Goal: Task Accomplishment & Management: Use online tool/utility

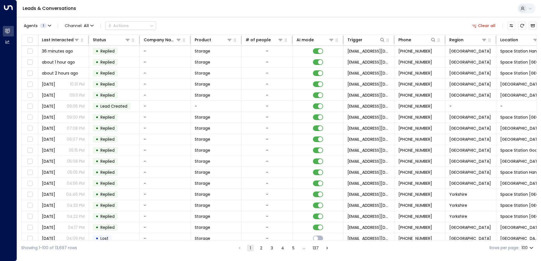
scroll to position [0, 115]
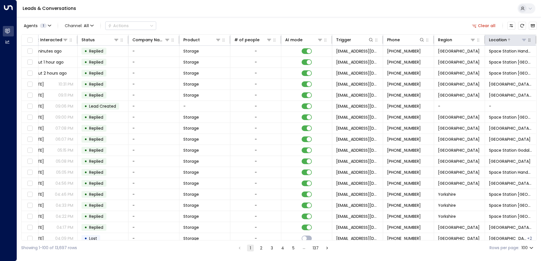
click at [522, 41] on icon at bounding box center [524, 40] width 5 height 5
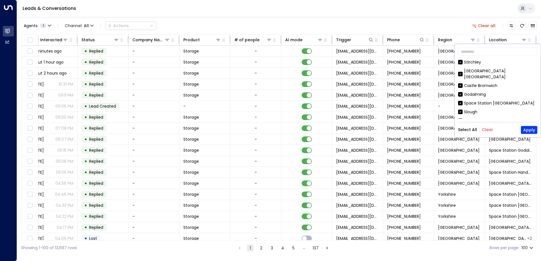
click at [487, 129] on button "Clear" at bounding box center [487, 130] width 11 height 5
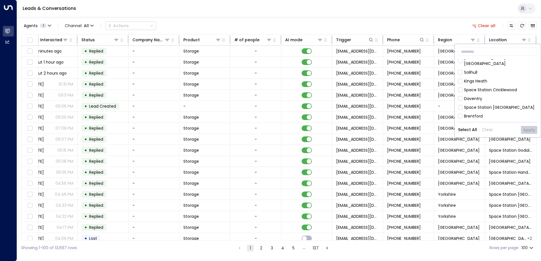
scroll to position [255, 0]
click at [463, 121] on div "Space Station Handsworth" at bounding box center [497, 124] width 79 height 6
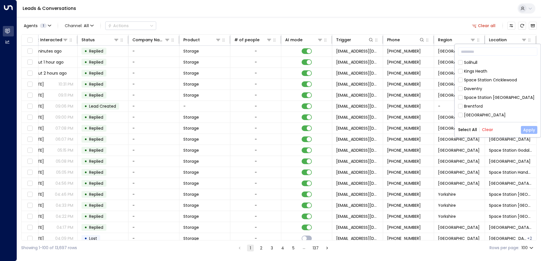
click at [527, 129] on button "Apply" at bounding box center [529, 130] width 16 height 8
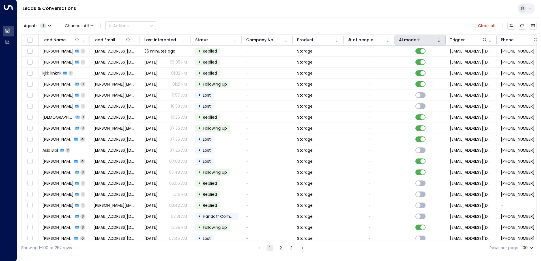
click at [418, 41] on icon at bounding box center [418, 39] width 3 height 3
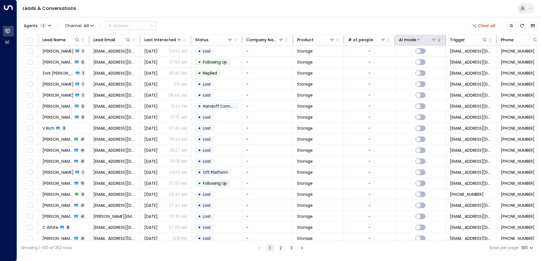
click at [418, 41] on icon at bounding box center [418, 39] width 3 height 3
